Goal: Transaction & Acquisition: Purchase product/service

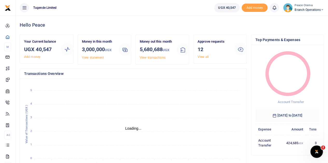
scroll to position [4, 4]
click at [321, 10] on icon at bounding box center [321, 10] width 3 height 4
click at [302, 18] on link "Switch accounts" at bounding box center [303, 18] width 41 height 7
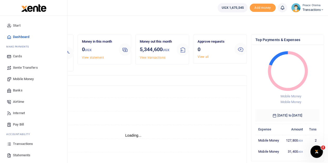
scroll to position [4, 4]
click at [20, 68] on span "Xente Transfers" at bounding box center [25, 67] width 25 height 5
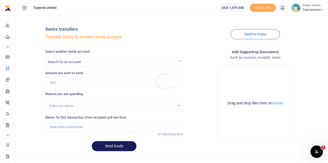
click at [70, 64] on div at bounding box center [164, 81] width 328 height 163
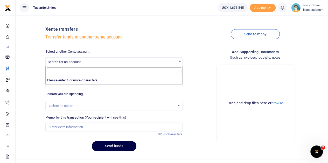
click at [70, 64] on span "Search for an account" at bounding box center [64, 62] width 33 height 4
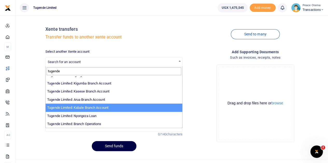
scroll to position [9, 0]
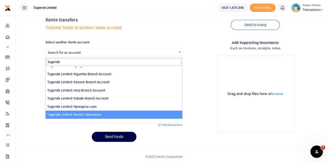
type input "tugende"
select select "4024"
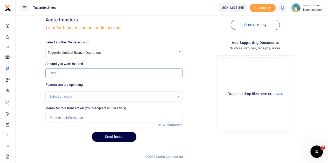
click at [59, 74] on input "Amount you want to send" at bounding box center [113, 74] width 137 height 10
type input "300,000"
click at [59, 114] on input "Memo for this transaction (Your recipient will see this)" at bounding box center [113, 118] width 137 height 10
type input "Transfer to Branch Operations Account"
click at [116, 137] on button "Send funds" at bounding box center [114, 137] width 45 height 10
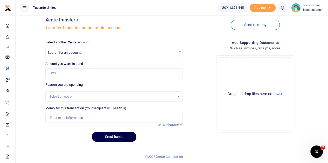
click at [322, 10] on icon at bounding box center [321, 10] width 3 height 4
click at [297, 18] on link "Switch accounts" at bounding box center [303, 18] width 41 height 7
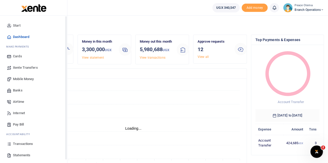
scroll to position [4, 4]
click at [21, 79] on span "Mobile Money" at bounding box center [23, 79] width 21 height 5
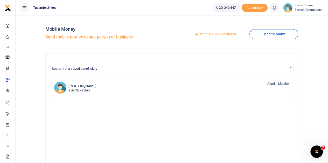
click at [195, 35] on icon at bounding box center [197, 35] width 4 height 4
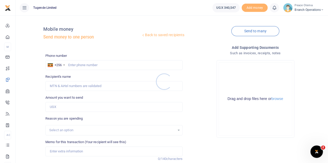
click at [74, 65] on div at bounding box center [164, 81] width 328 height 163
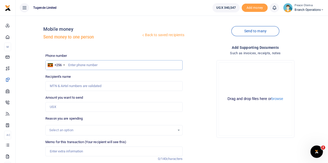
click at [74, 65] on input "text" at bounding box center [113, 65] width 137 height 10
type input "703965124"
click at [61, 108] on input "Amount you want to send" at bounding box center [113, 107] width 137 height 10
type input "3"
type input "Nayiga Christine"
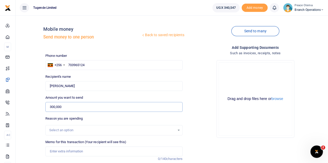
type input "300,000"
click at [57, 153] on input "Memo for this transaction (Your recipient will see this)" at bounding box center [113, 152] width 137 height 10
paste input "TLUG-017138"
click at [76, 153] on input "TLUG017138" at bounding box center [113, 152] width 137 height 10
click at [74, 150] on input "TLUG017138" at bounding box center [113, 152] width 137 height 10
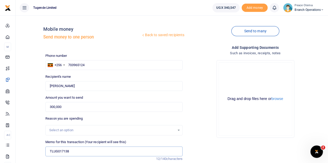
paste input "HQ Expense 06th October to 11th October 2025."
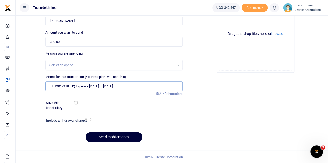
type input "TLUG017138 HQ Expense 06th October to 11th October 2025"
click at [108, 136] on button "Send mobilemoney" at bounding box center [113, 137] width 57 height 10
